Goal: Check status

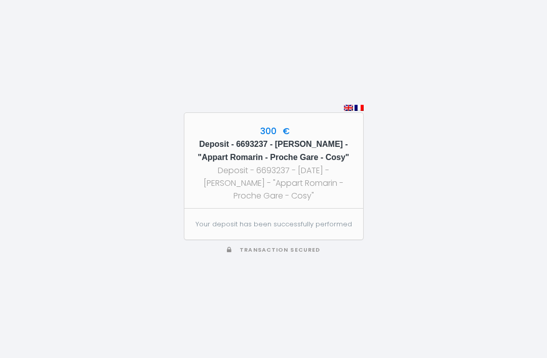
click at [296, 180] on div "Deposit - 6693237 - [DATE] - [PERSON_NAME] - "Appart Romarin - Proche Gare - Co…" at bounding box center [274, 183] width 161 height 38
click at [286, 180] on div "Deposit - 6693237 - [DATE] - [PERSON_NAME] - "Appart Romarin - Proche Gare - Co…" at bounding box center [274, 183] width 161 height 38
click at [282, 164] on h5 "Deposit - 6693237 - [PERSON_NAME] - "Appart Romarin - Proche Gare - Cosy"" at bounding box center [274, 151] width 161 height 26
click at [280, 164] on h5 "Deposit - 6693237 - [PERSON_NAME] - "Appart Romarin - Proche Gare - Cosy"" at bounding box center [274, 151] width 161 height 26
click at [324, 180] on div "Deposit - 6693237 - [DATE] - [PERSON_NAME] - "Appart Romarin - Proche Gare - Co…" at bounding box center [274, 183] width 161 height 38
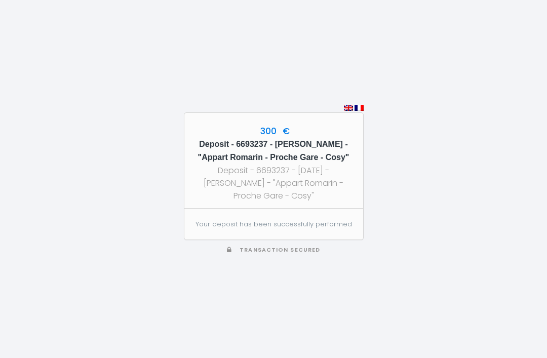
click at [313, 191] on div "Deposit - 6693237 - [DATE] - [PERSON_NAME] - "Appart Romarin - Proche Gare - Co…" at bounding box center [274, 183] width 161 height 38
click at [235, 164] on h5 "Deposit - 6693237 - [PERSON_NAME] - "Appart Romarin - Proche Gare - Cosy"" at bounding box center [274, 151] width 161 height 26
click at [270, 239] on section "Your deposit has been successfully performed" at bounding box center [274, 224] width 179 height 30
click at [312, 195] on div "Deposit - 6693237 - [DATE] - [PERSON_NAME] - "Appart Romarin - Proche Gare - Co…" at bounding box center [274, 183] width 161 height 38
click at [284, 164] on h5 "Deposit - 6693237 - [PERSON_NAME] - "Appart Romarin - Proche Gare - Cosy"" at bounding box center [274, 151] width 161 height 26
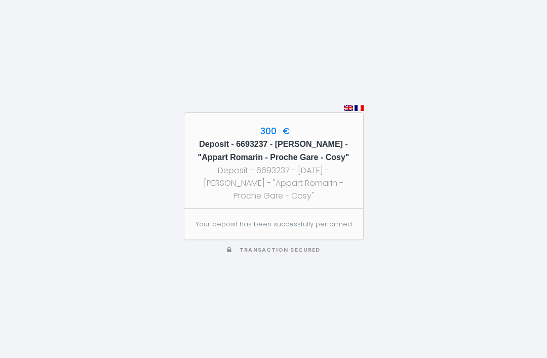
click at [324, 164] on h5 "Deposit - 6693237 - [PERSON_NAME] - "Appart Romarin - Proche Gare - Cosy"" at bounding box center [274, 151] width 161 height 26
click at [285, 254] on span "Transaction secured" at bounding box center [280, 250] width 81 height 8
click at [282, 182] on div "Deposit - 6693237 - [DATE] - [PERSON_NAME] - "Appart Romarin - Proche Gare - Co…" at bounding box center [274, 183] width 161 height 38
click at [316, 164] on h5 "Deposit - 6693237 - [PERSON_NAME] - "Appart Romarin - Proche Gare - Cosy"" at bounding box center [274, 151] width 161 height 26
click at [314, 197] on div "Deposit - 6693237 - [DATE] - [PERSON_NAME] - "Appart Romarin - Proche Gare - Co…" at bounding box center [274, 183] width 161 height 38
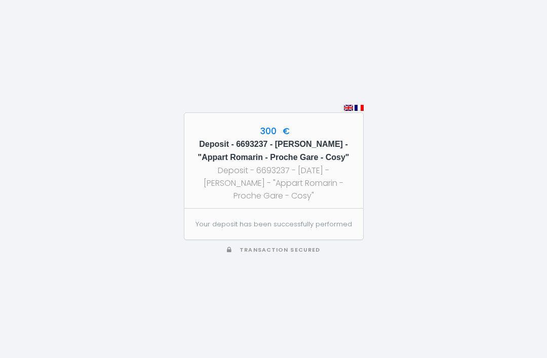
click at [290, 186] on div "Deposit - 6693237 - [DATE] - [PERSON_NAME] - "Appart Romarin - Proche Gare - Co…" at bounding box center [274, 183] width 161 height 38
click at [257, 185] on div "Deposit - 6693237 - [DATE] - [PERSON_NAME] - "Appart Romarin - Proche Gare - Co…" at bounding box center [274, 183] width 161 height 38
click at [312, 164] on h5 "Deposit - 6693237 - [PERSON_NAME] - "Appart Romarin - Proche Gare - Cosy"" at bounding box center [274, 151] width 161 height 26
click at [286, 181] on div "Deposit - 6693237 - [DATE] - [PERSON_NAME] - "Appart Romarin - Proche Gare - Co…" at bounding box center [274, 183] width 161 height 38
